Goal: Obtain resource: Obtain resource

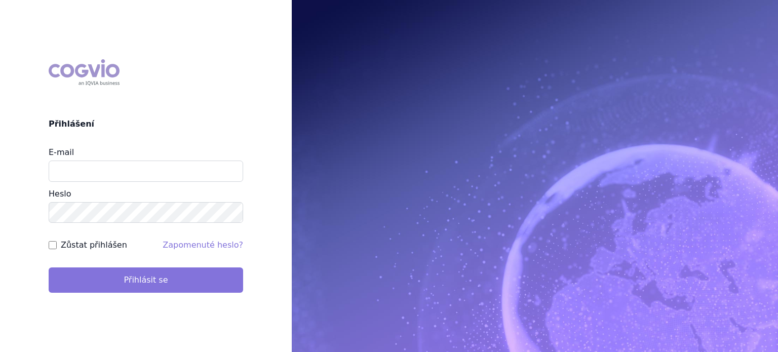
type input "lenkahr@medisonpharma.com"
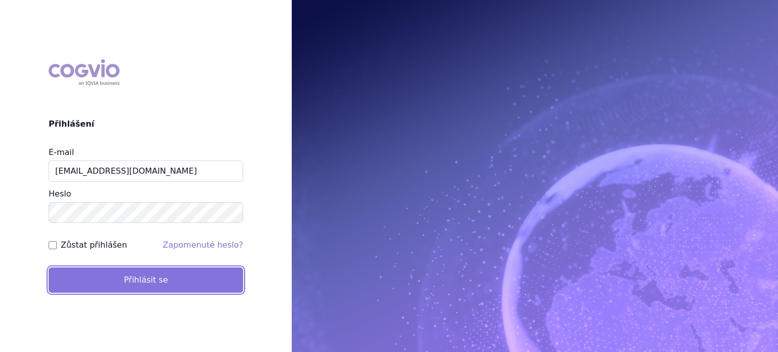
click at [125, 281] on button "Přihlásit se" at bounding box center [146, 279] width 194 height 25
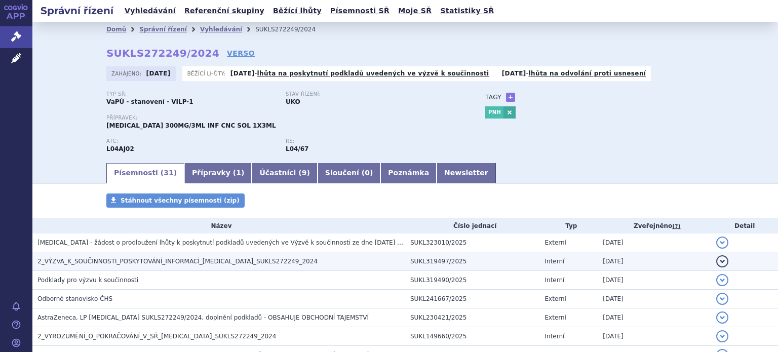
click at [174, 263] on span "2_VÝZVA_K_SOUČINNOSTI_POSKYTOVÁNÍ_INFORMACÍ_[MEDICAL_DATA]_SUKLS272249_2024" at bounding box center [177, 261] width 280 height 7
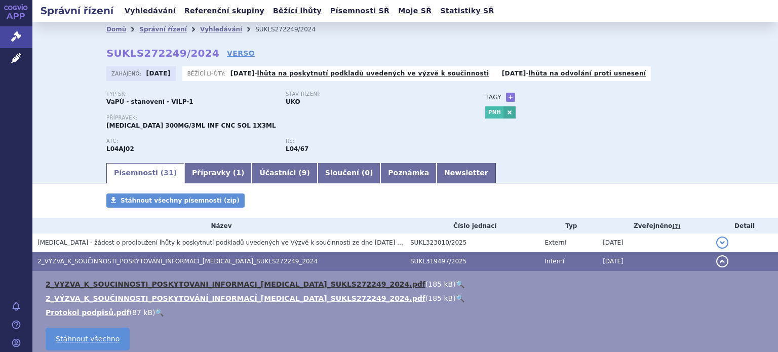
click at [178, 284] on link "2_VYZVA_K_SOUCINNOSTI_POSKYTOVANI_INFORMACI_[MEDICAL_DATA]_SUKLS272249_2024.pdf" at bounding box center [236, 284] width 380 height 8
